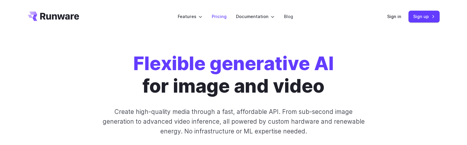
click at [218, 20] on link "Pricing" at bounding box center [219, 16] width 15 height 7
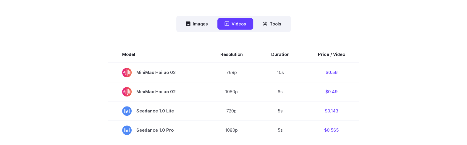
scroll to position [157, 0]
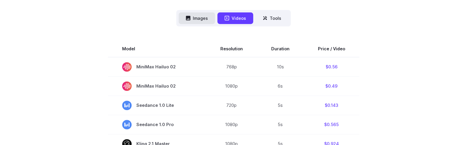
click at [195, 24] on button "Images" at bounding box center [196, 18] width 36 height 12
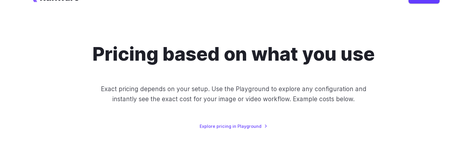
scroll to position [0, 0]
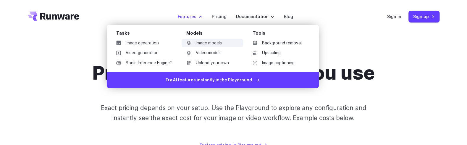
click at [197, 48] on link "Image models" at bounding box center [211, 43] width 61 height 9
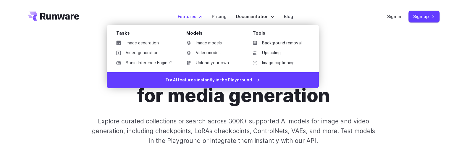
click at [178, 20] on label "Features" at bounding box center [190, 16] width 25 height 7
click at [125, 48] on link "Image generation" at bounding box center [143, 43] width 65 height 9
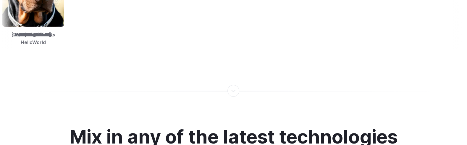
scroll to position [1218, 0]
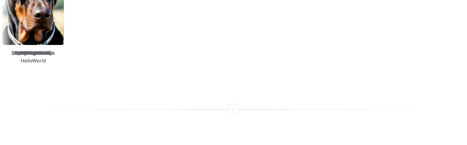
scroll to position [1166, 0]
